Goal: Transaction & Acquisition: Purchase product/service

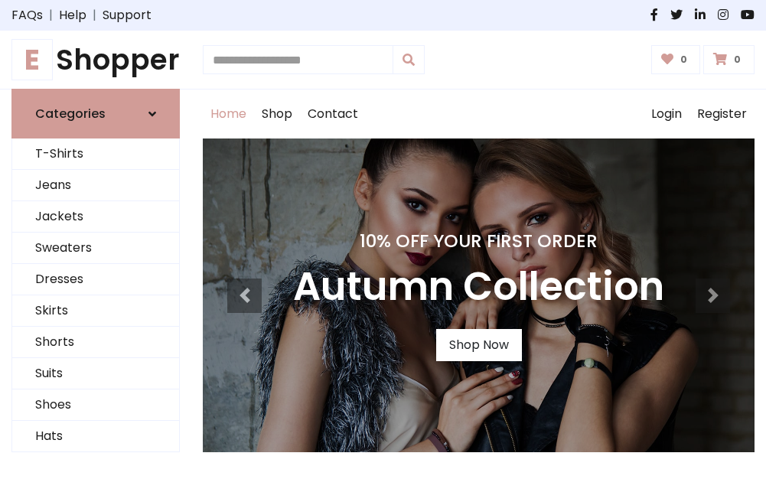
click at [383, 246] on h4 "10% Off Your First Order" at bounding box center [478, 240] width 371 height 21
click at [478, 345] on link "Shop Now" at bounding box center [479, 345] width 86 height 32
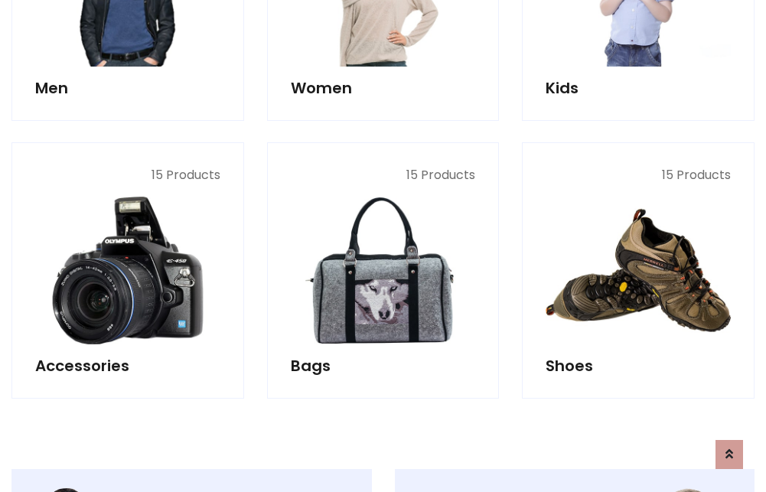
scroll to position [1526, 0]
